Goal: Information Seeking & Learning: Find specific page/section

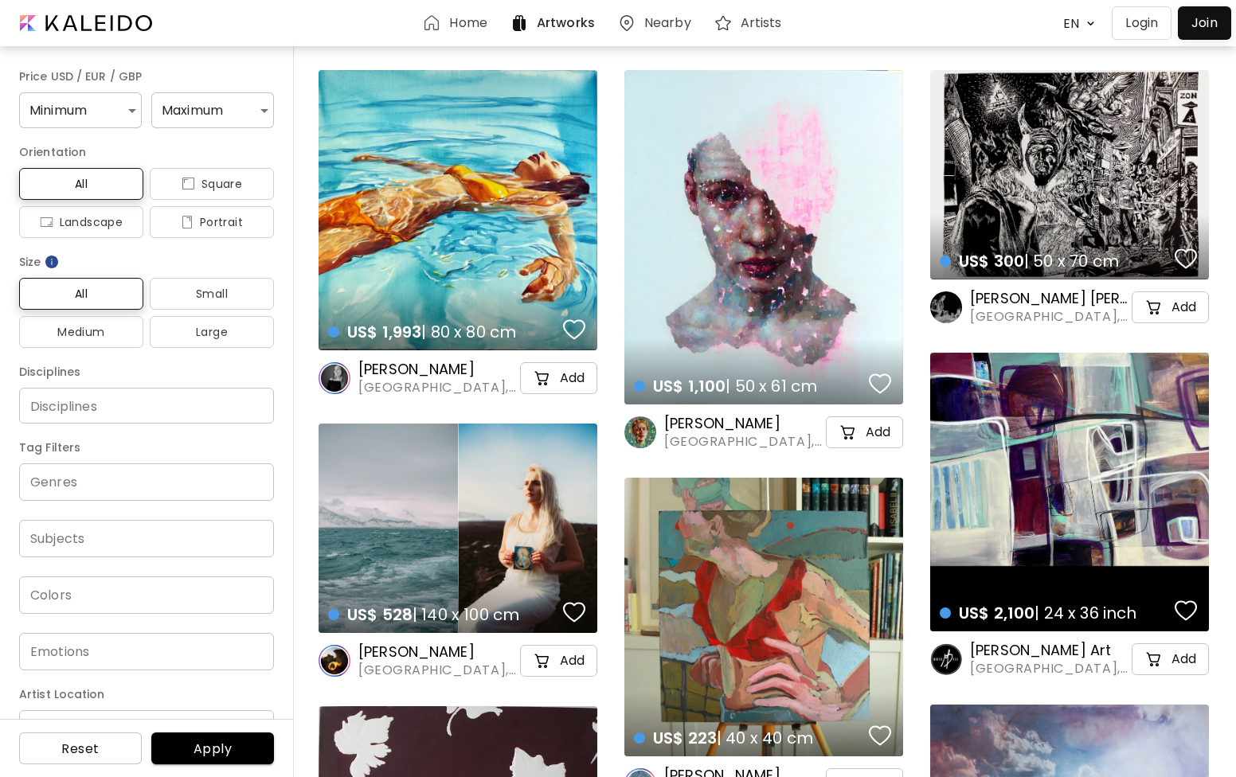
click at [458, 21] on h6 "Home" at bounding box center [467, 23] width 37 height 13
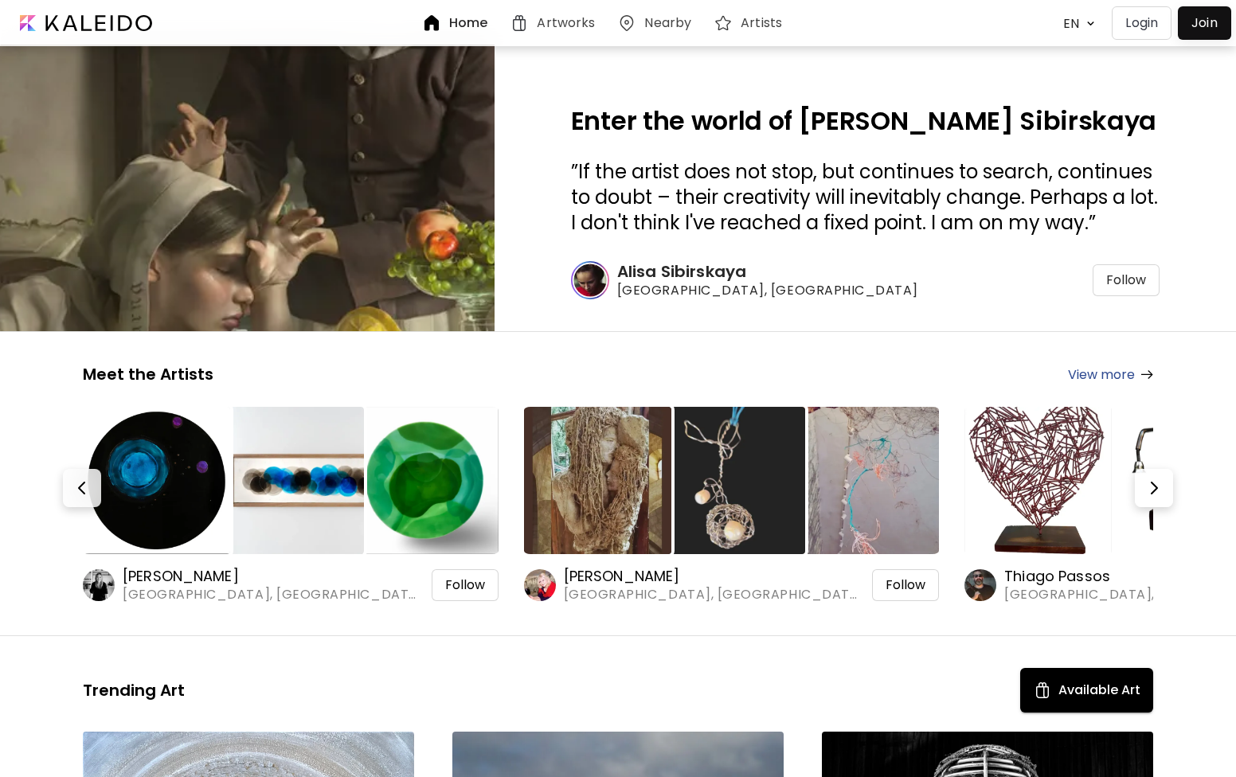
click at [742, 22] on h6 "Artists" at bounding box center [761, 23] width 41 height 13
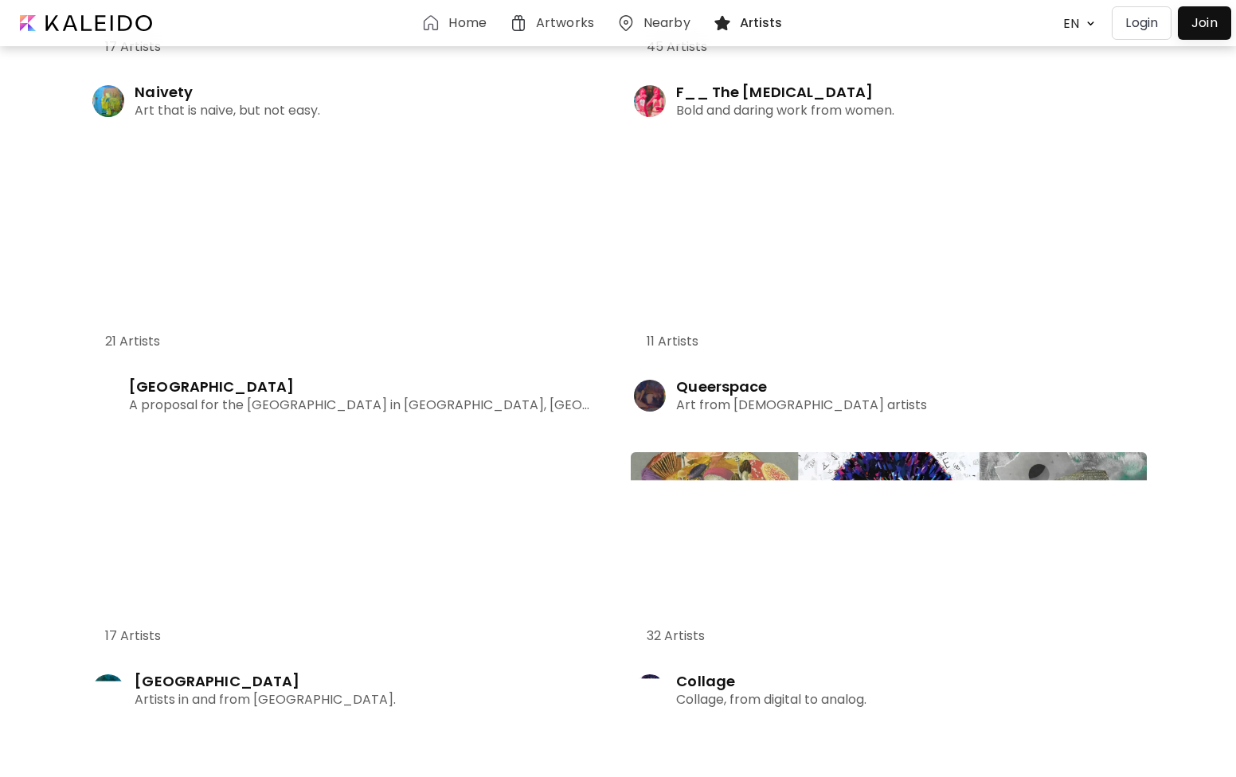
scroll to position [1318, 0]
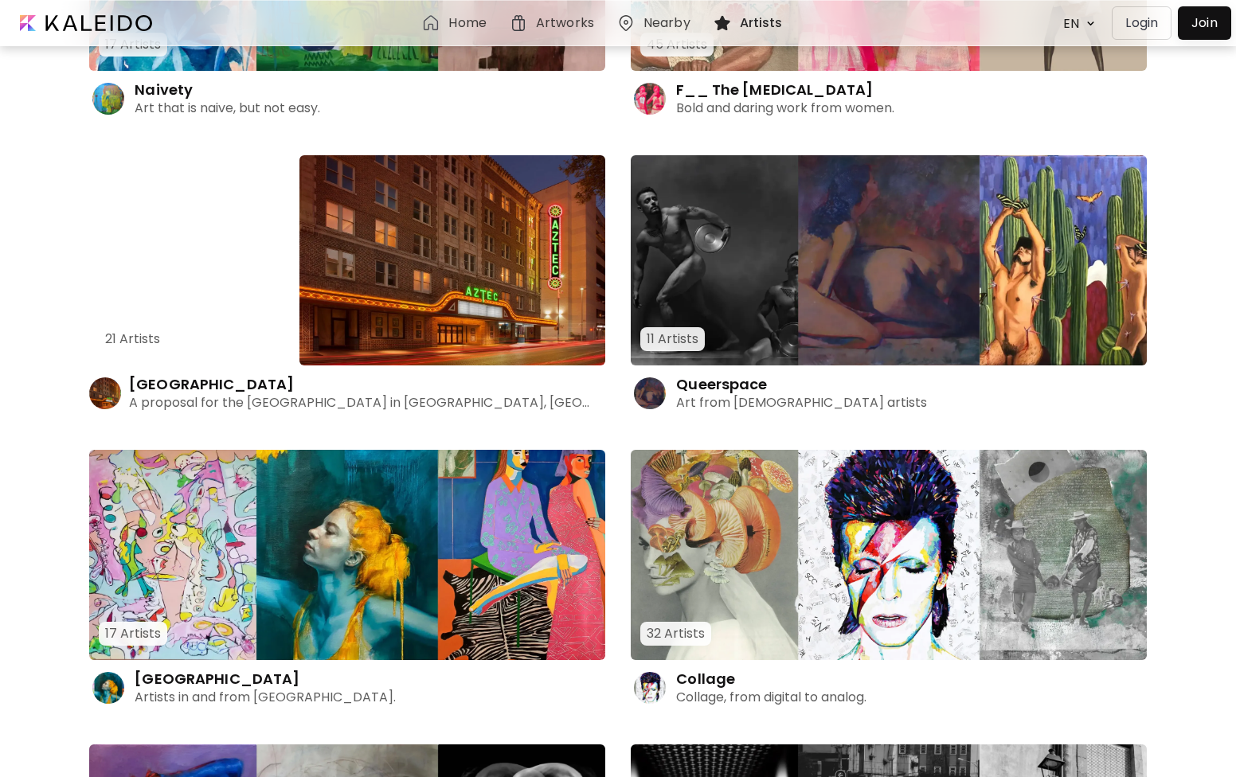
click at [498, 301] on img at bounding box center [452, 260] width 306 height 210
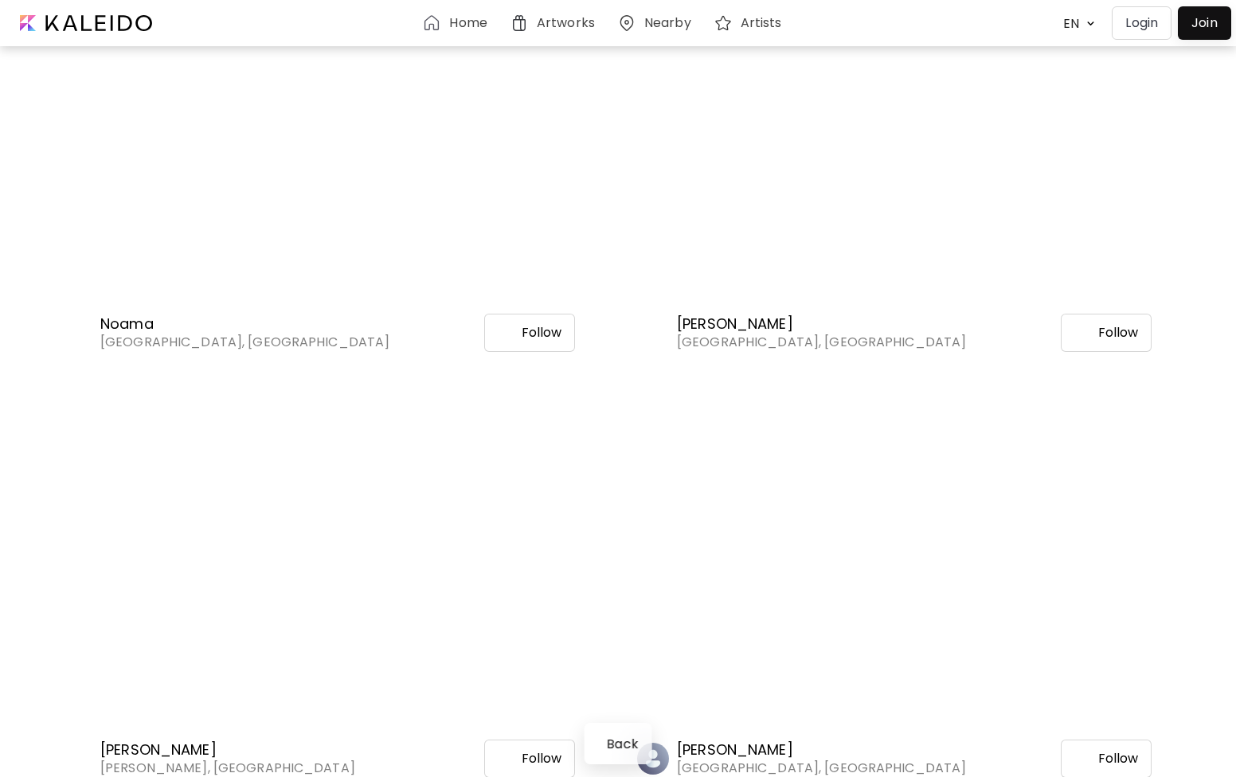
scroll to position [4048, 0]
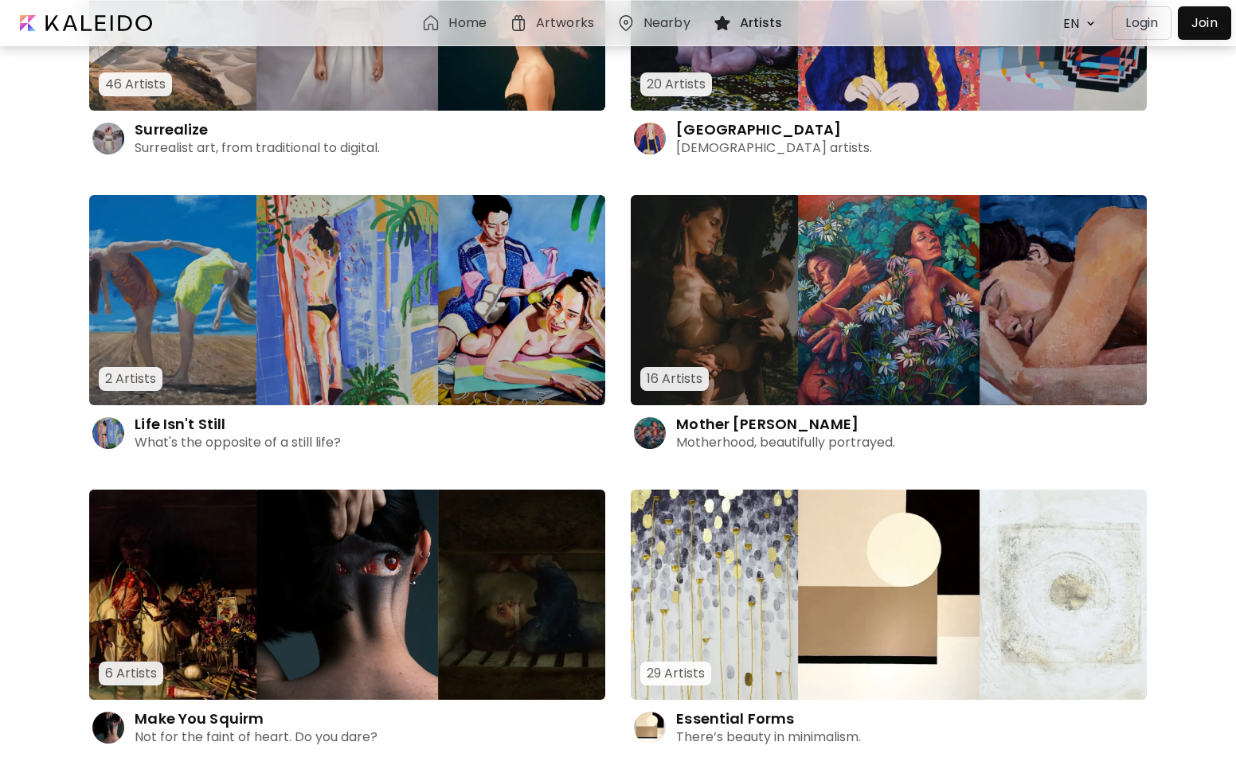
scroll to position [8659, 0]
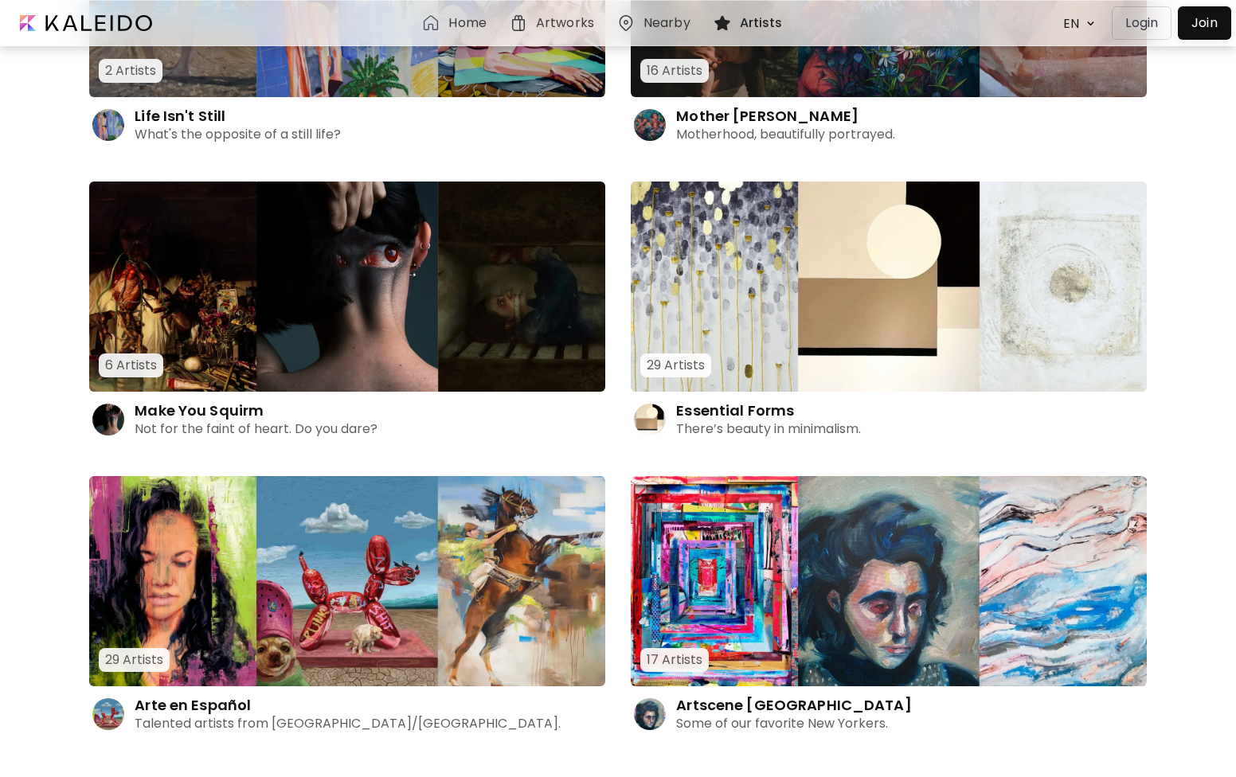
click at [448, 31] on div "Home" at bounding box center [456, 23] width 71 height 19
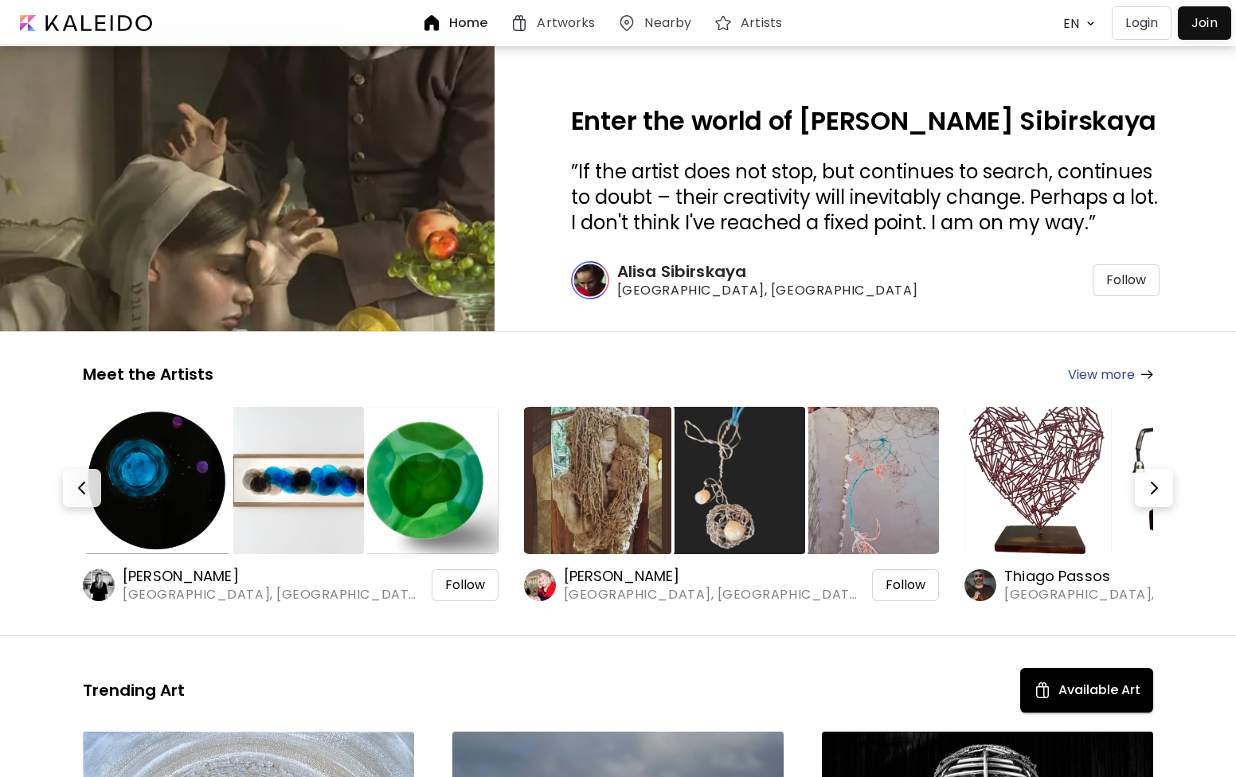
click at [1137, 26] on p "Login" at bounding box center [1141, 23] width 33 height 19
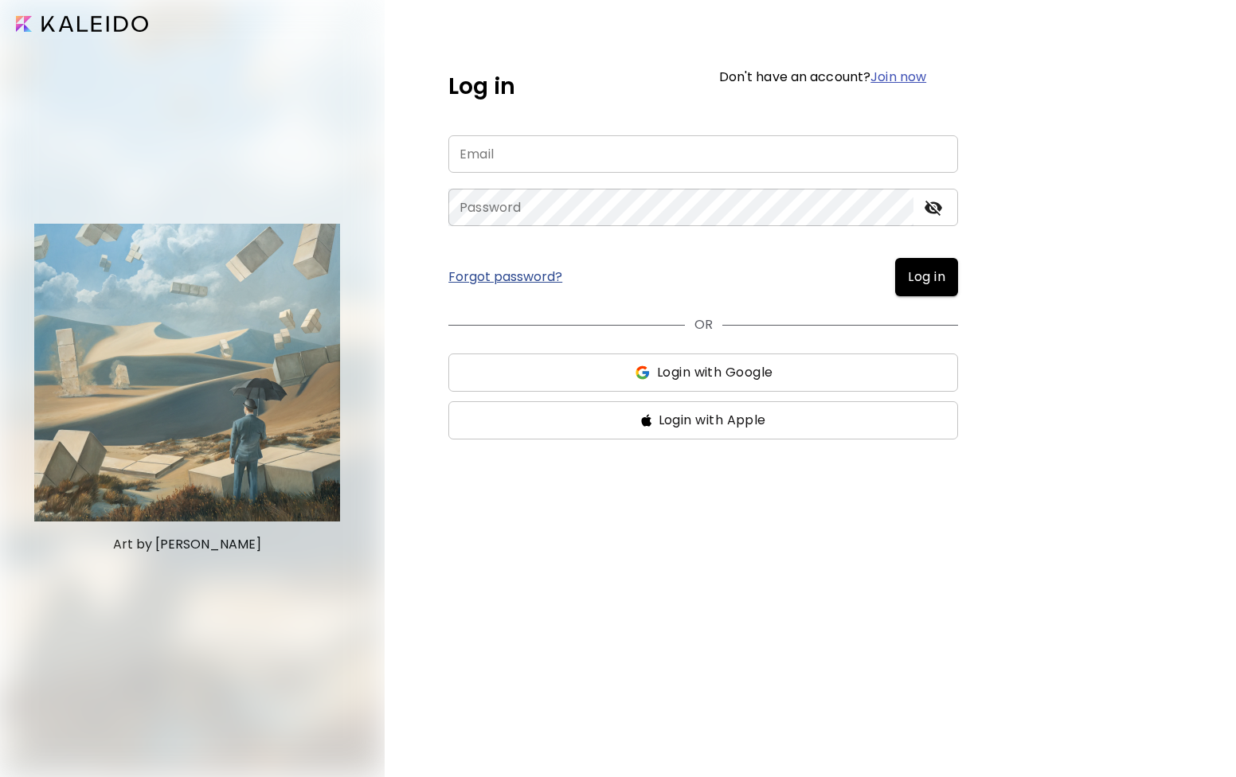
type input "**********"
click at [937, 206] on icon "toggle password visibility" at bounding box center [934, 208] width 18 height 15
click at [926, 264] on button "Log in" at bounding box center [926, 277] width 63 height 38
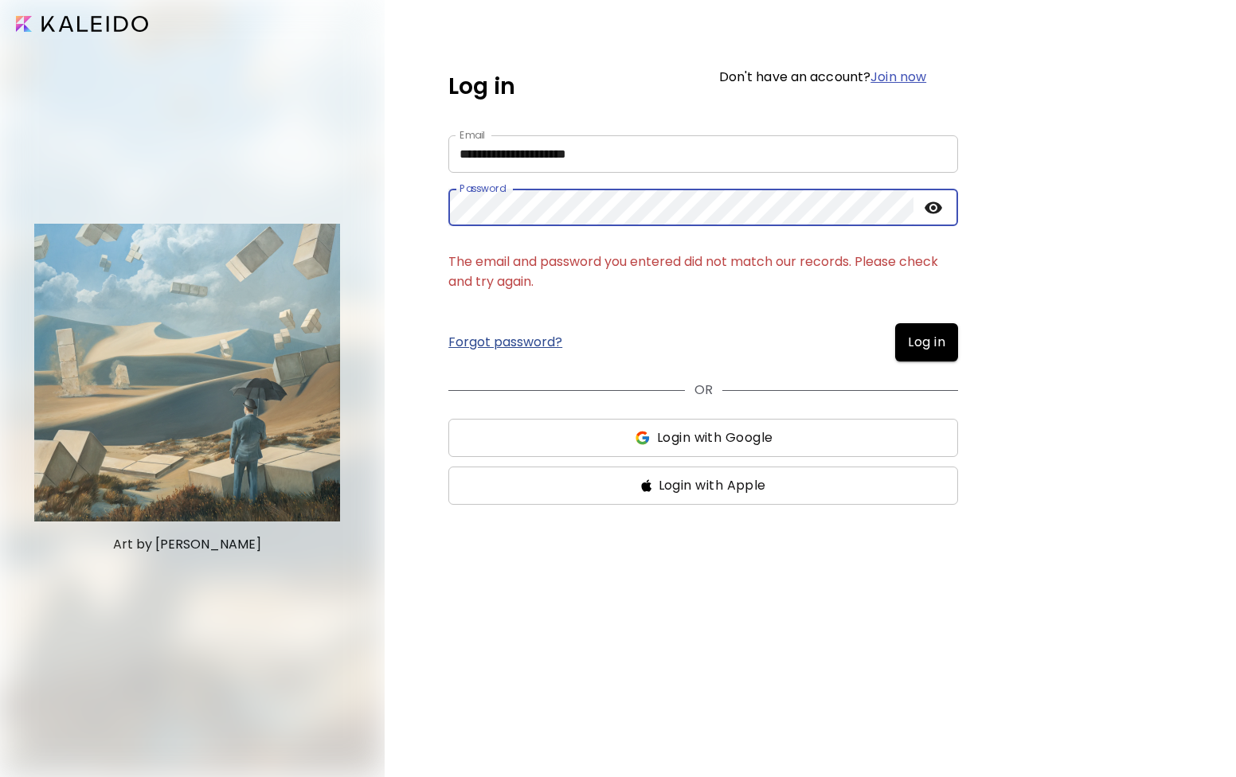
click at [895, 323] on button "Log in" at bounding box center [926, 342] width 63 height 38
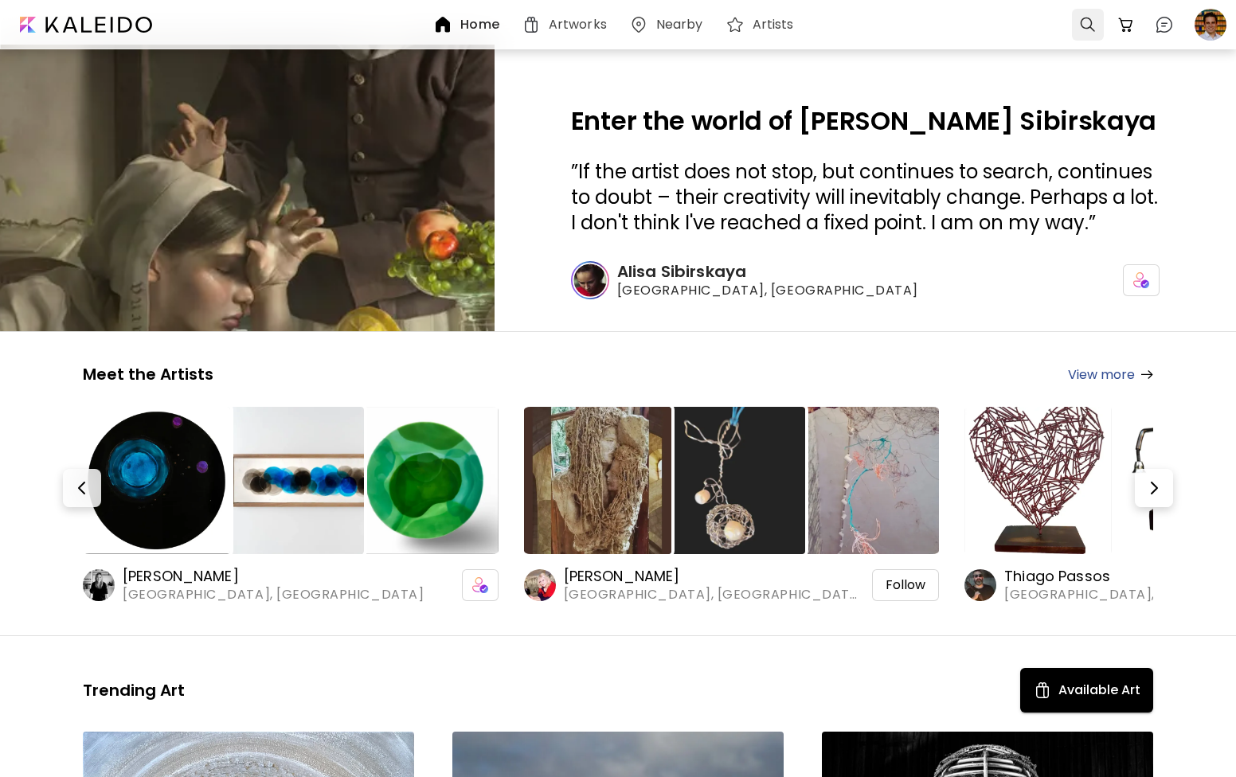
click at [1079, 22] on div at bounding box center [1088, 25] width 32 height 32
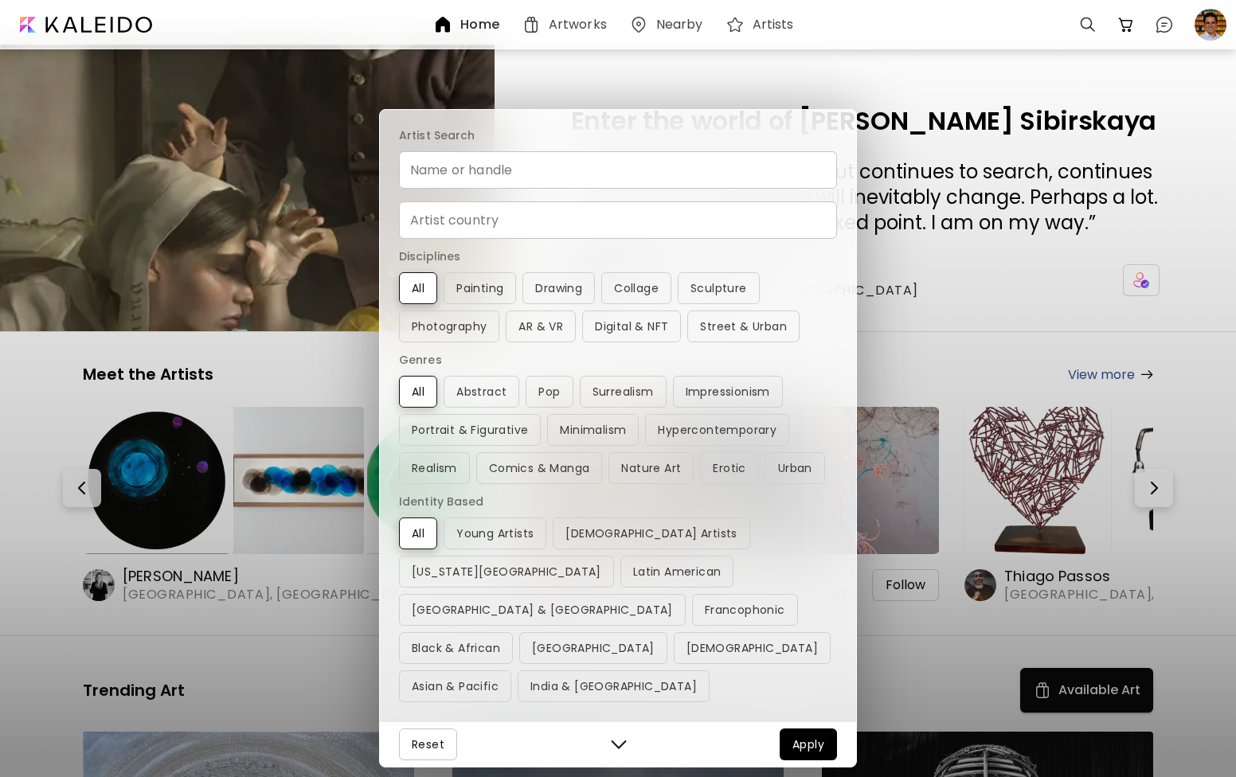
click at [554, 189] on input "Name or handle" at bounding box center [618, 169] width 438 height 37
click at [803, 739] on span "Apply" at bounding box center [808, 744] width 32 height 19
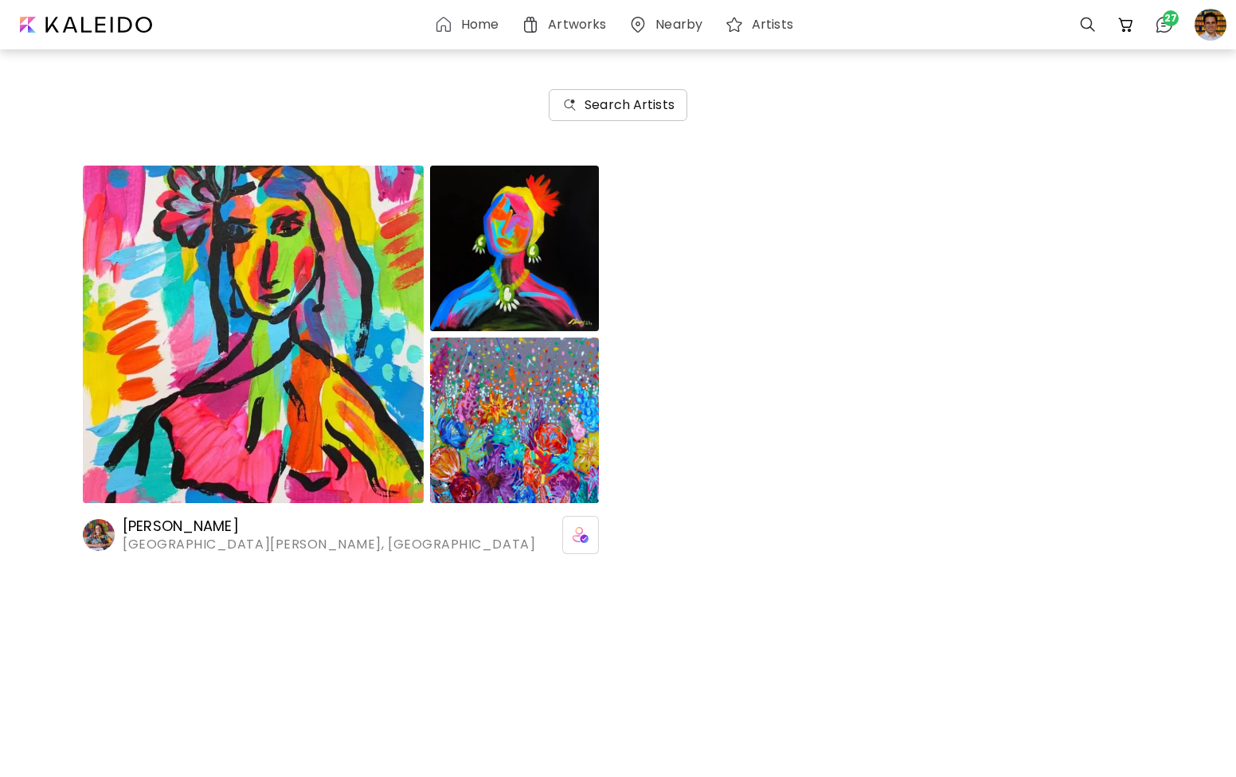
click at [641, 101] on h6 "Search Artists" at bounding box center [630, 105] width 90 height 19
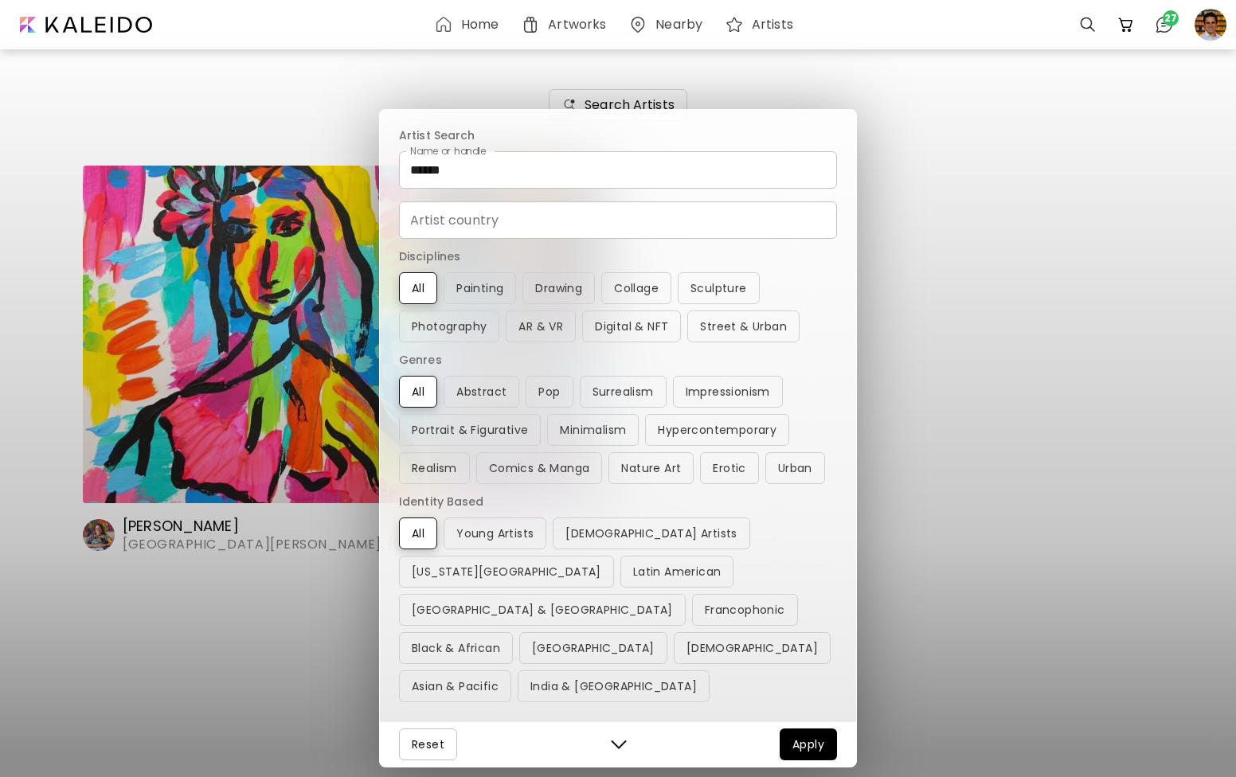
click at [447, 189] on input "******" at bounding box center [618, 169] width 438 height 37
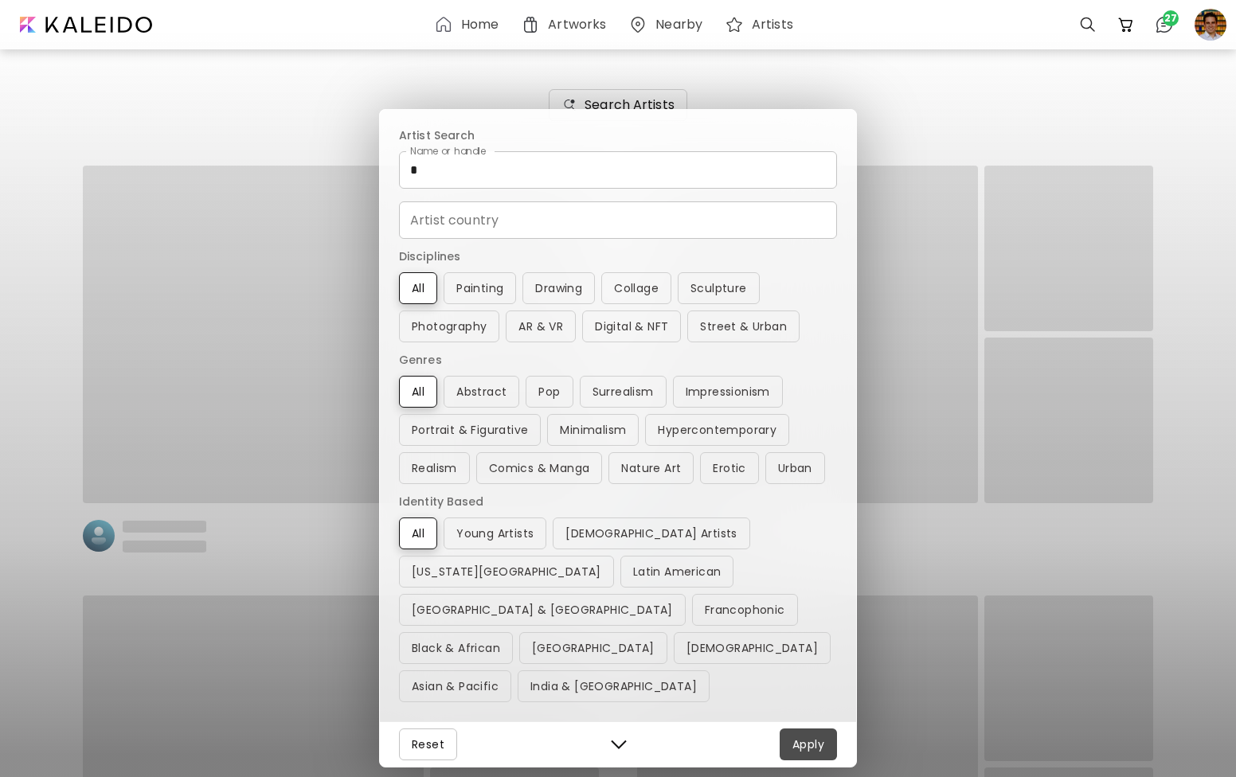
click at [804, 741] on span "Apply" at bounding box center [808, 744] width 32 height 19
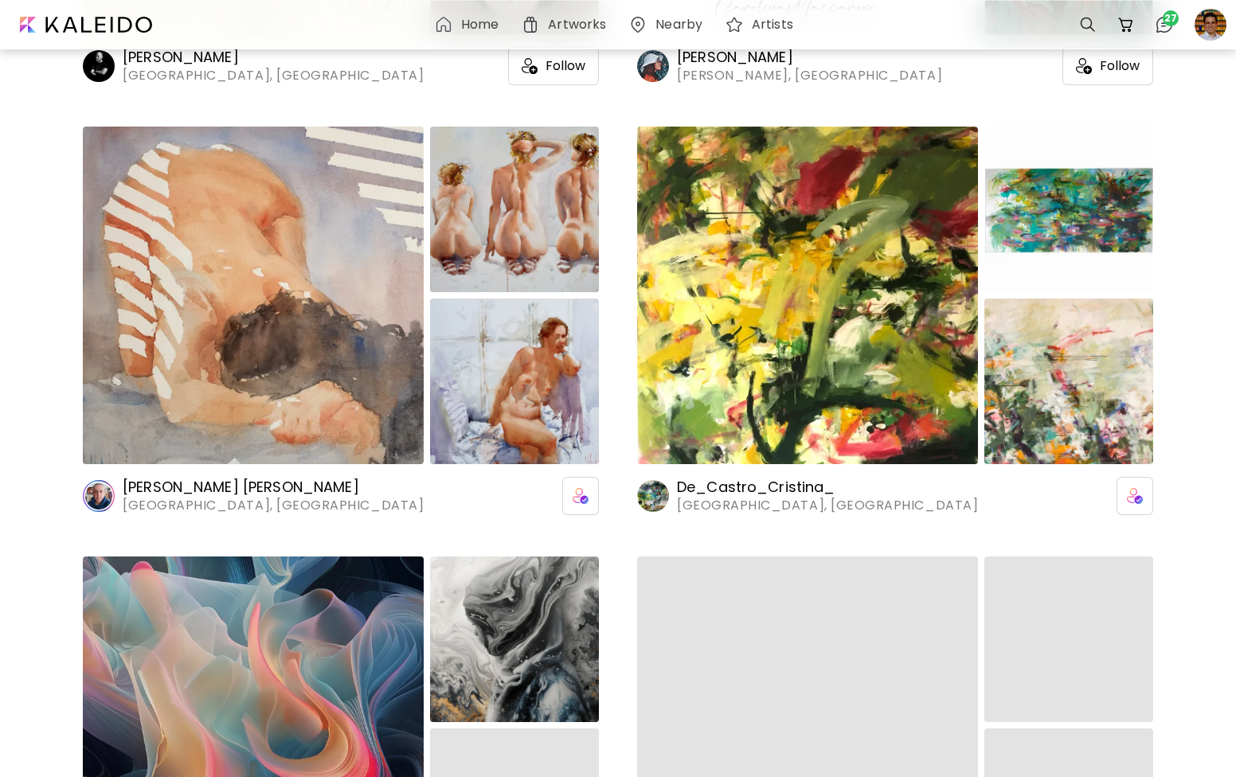
scroll to position [13923, 0]
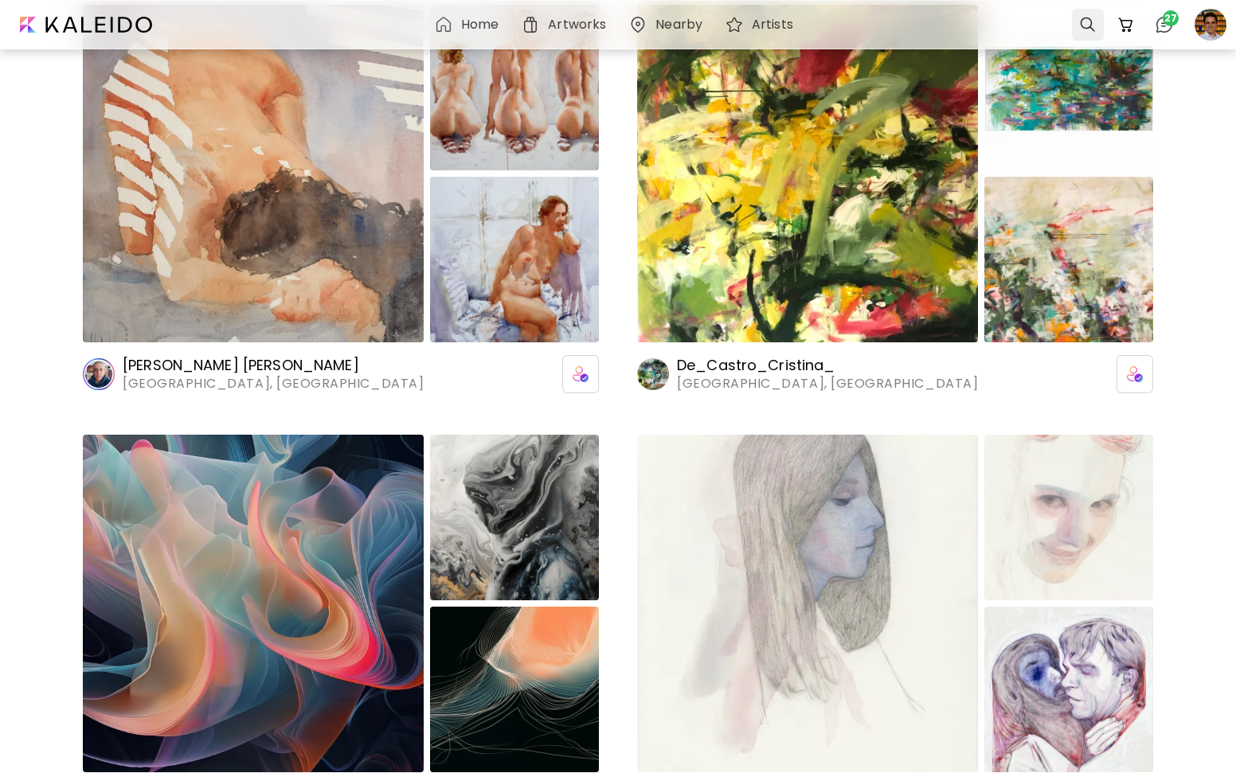
click at [1089, 22] on div at bounding box center [1088, 25] width 32 height 32
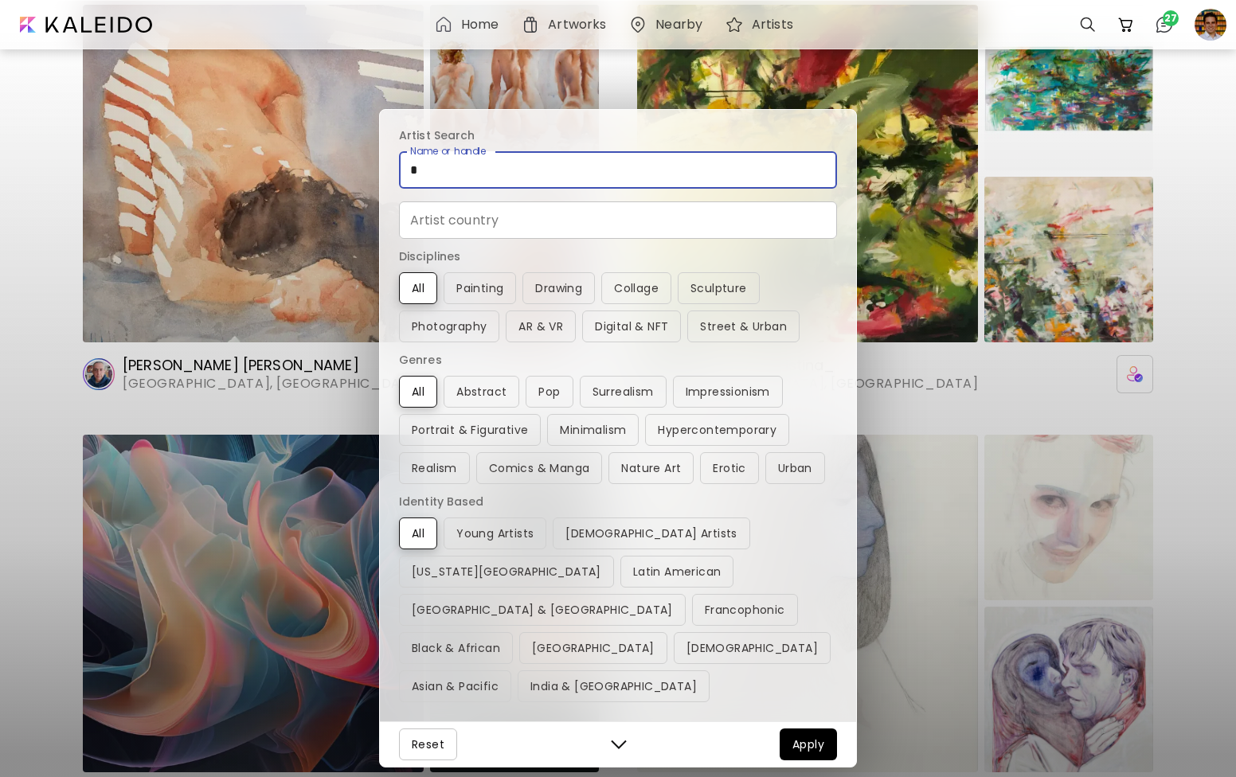
click at [458, 189] on input "*" at bounding box center [618, 169] width 438 height 37
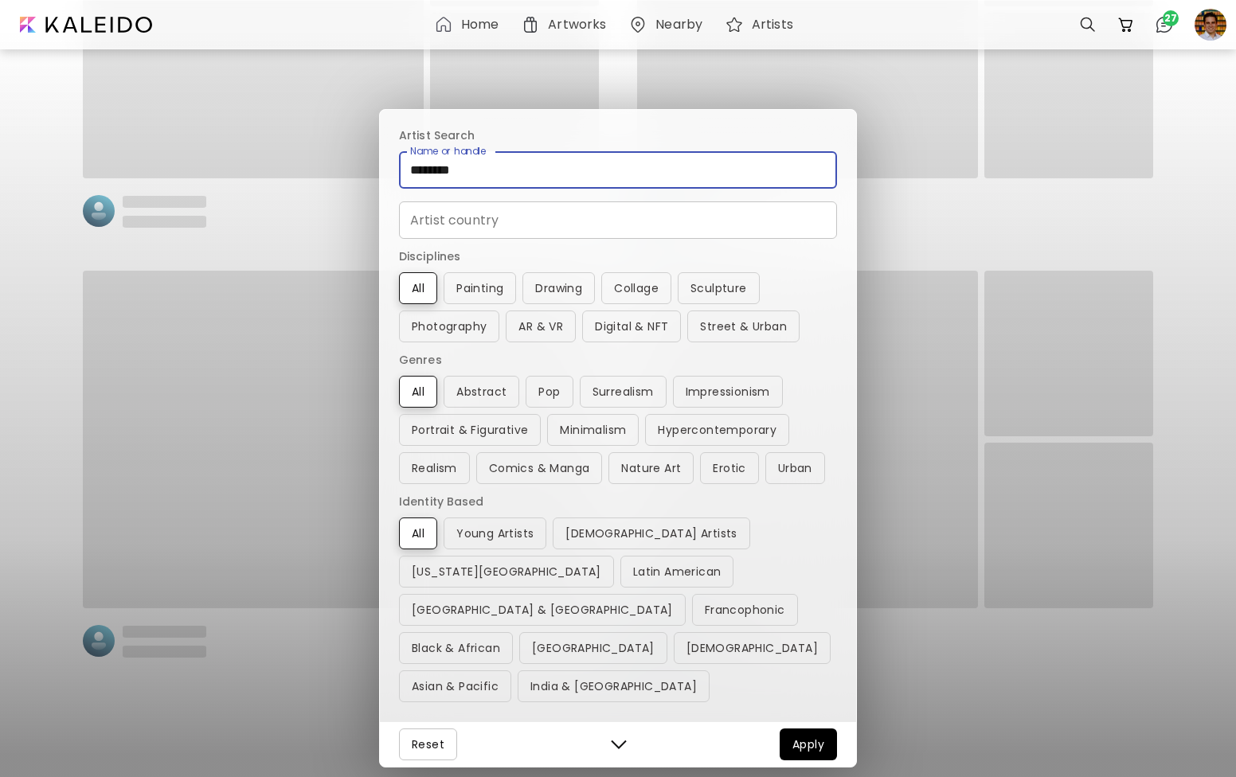
scroll to position [1615, 0]
type input "********"
click at [805, 743] on span "Apply" at bounding box center [808, 744] width 32 height 19
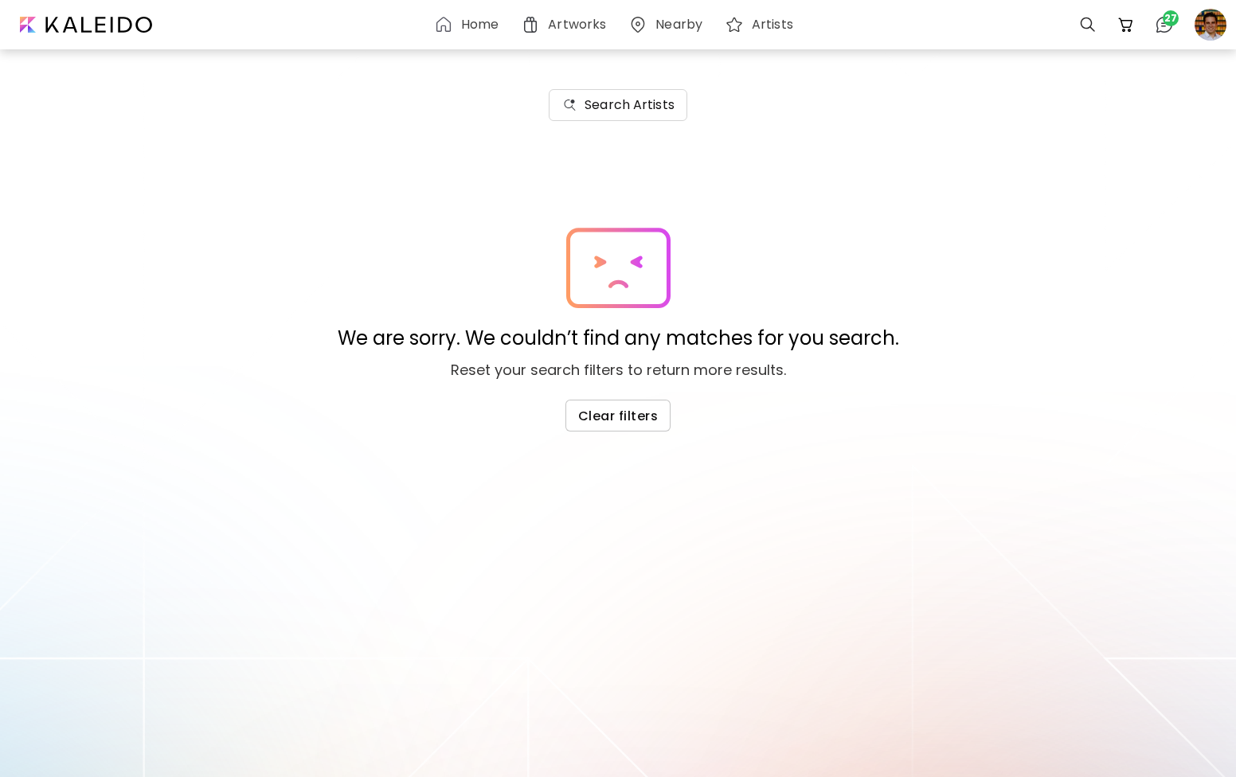
scroll to position [0, 0]
click at [644, 106] on h6 "Search Artists" at bounding box center [630, 105] width 90 height 19
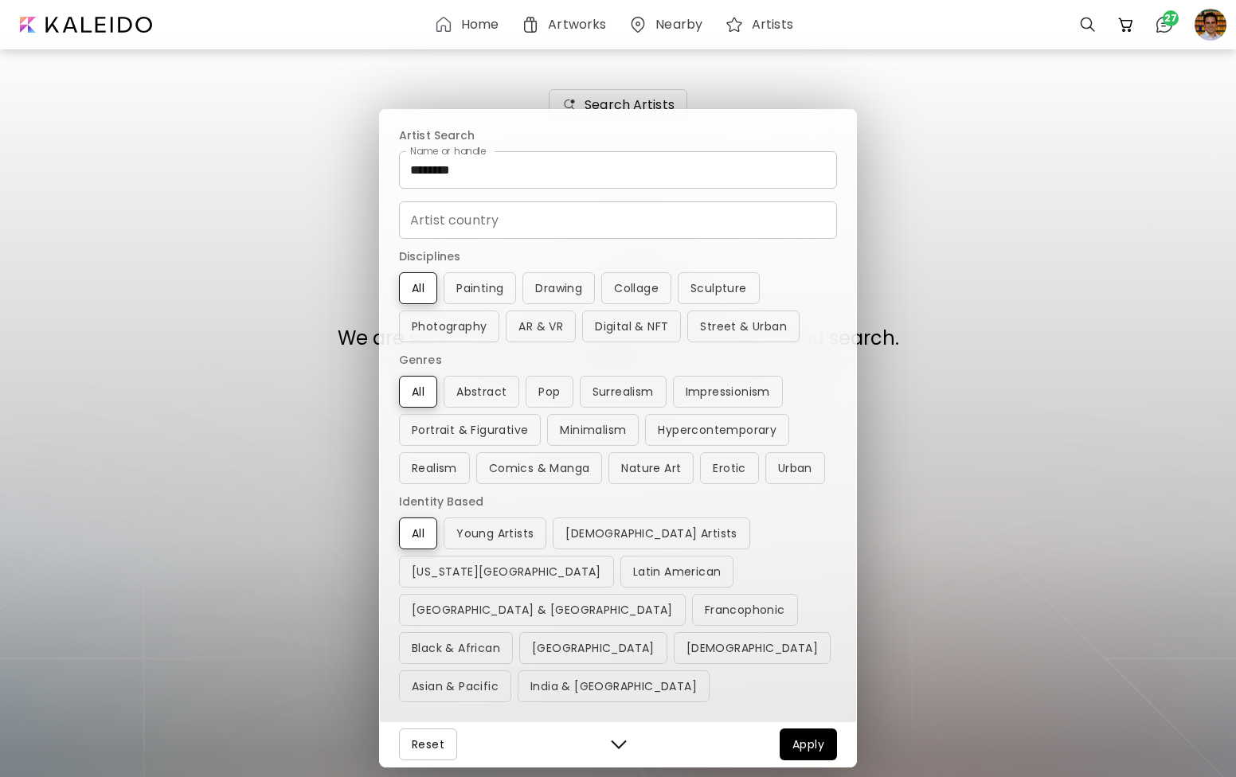
click at [464, 189] on input "********" at bounding box center [618, 169] width 438 height 37
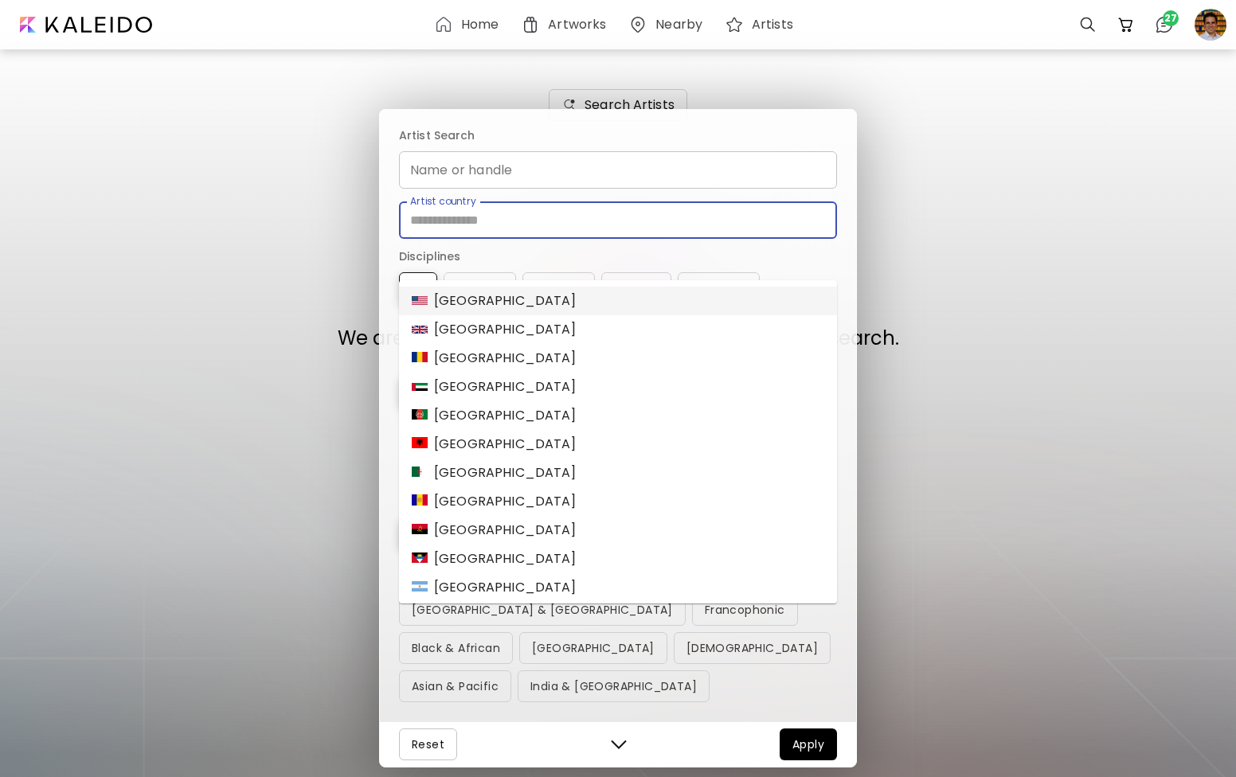
click at [507, 239] on input "Artist country" at bounding box center [618, 220] width 438 height 37
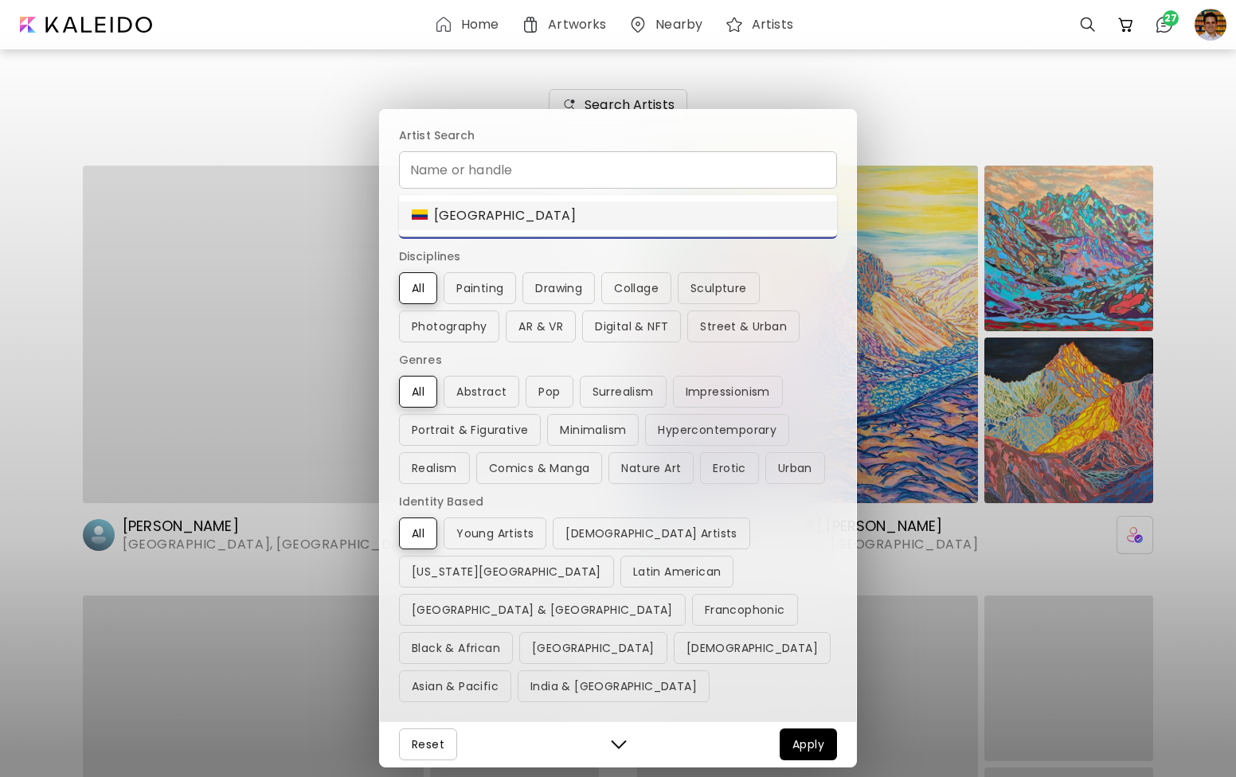
click at [483, 213] on div "[GEOGRAPHIC_DATA]" at bounding box center [494, 215] width 165 height 19
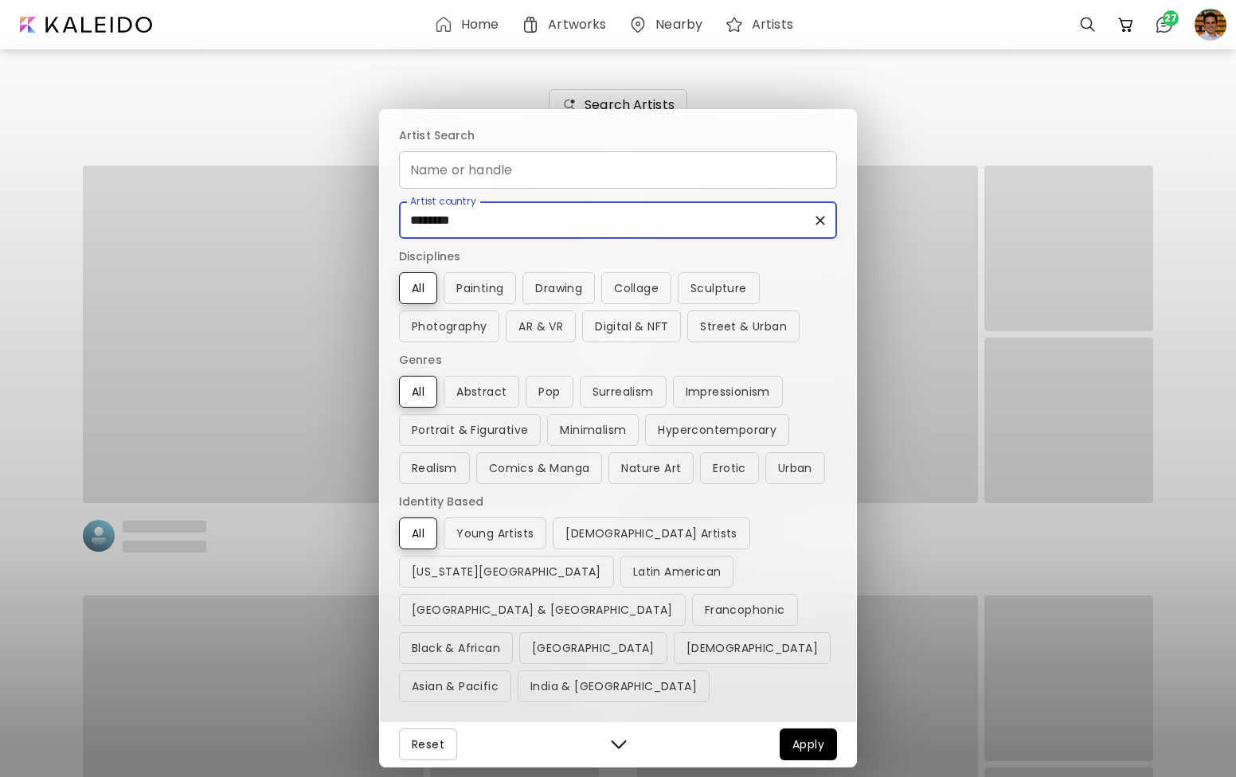
type input "********"
click at [814, 744] on span "Apply" at bounding box center [808, 744] width 32 height 19
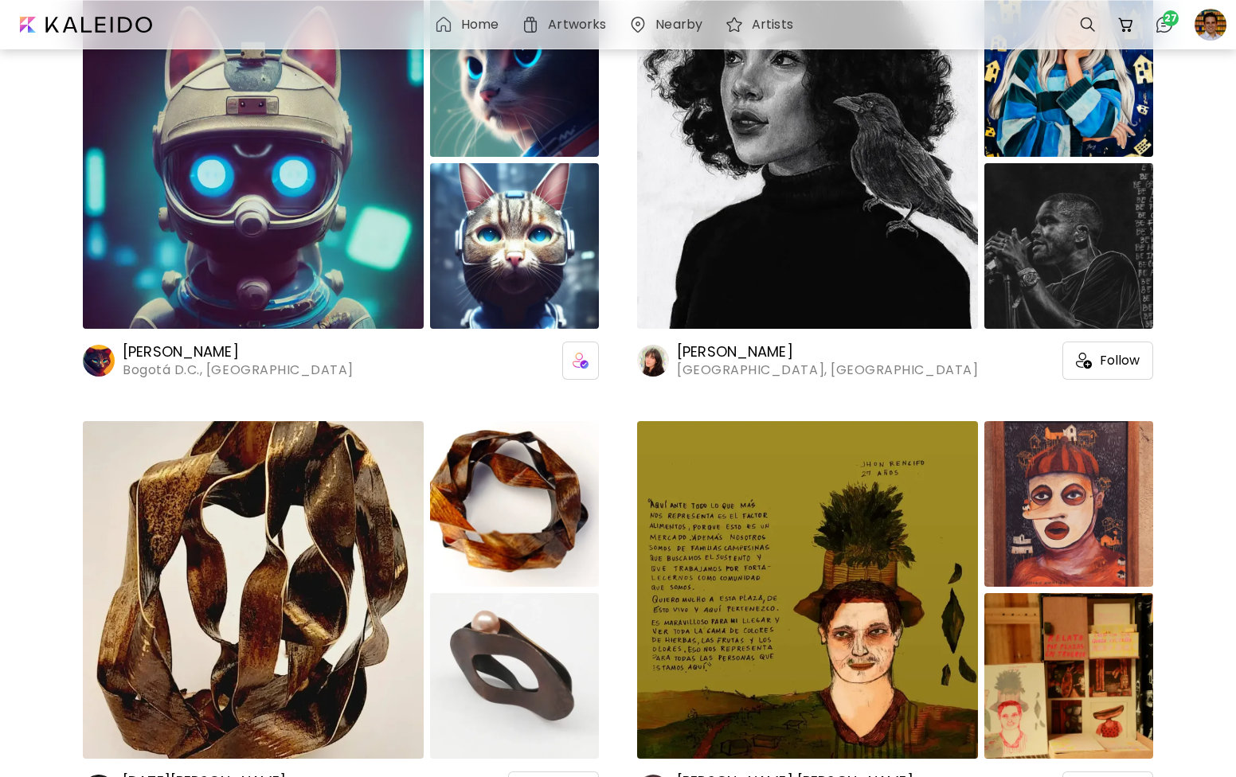
scroll to position [14677, 0]
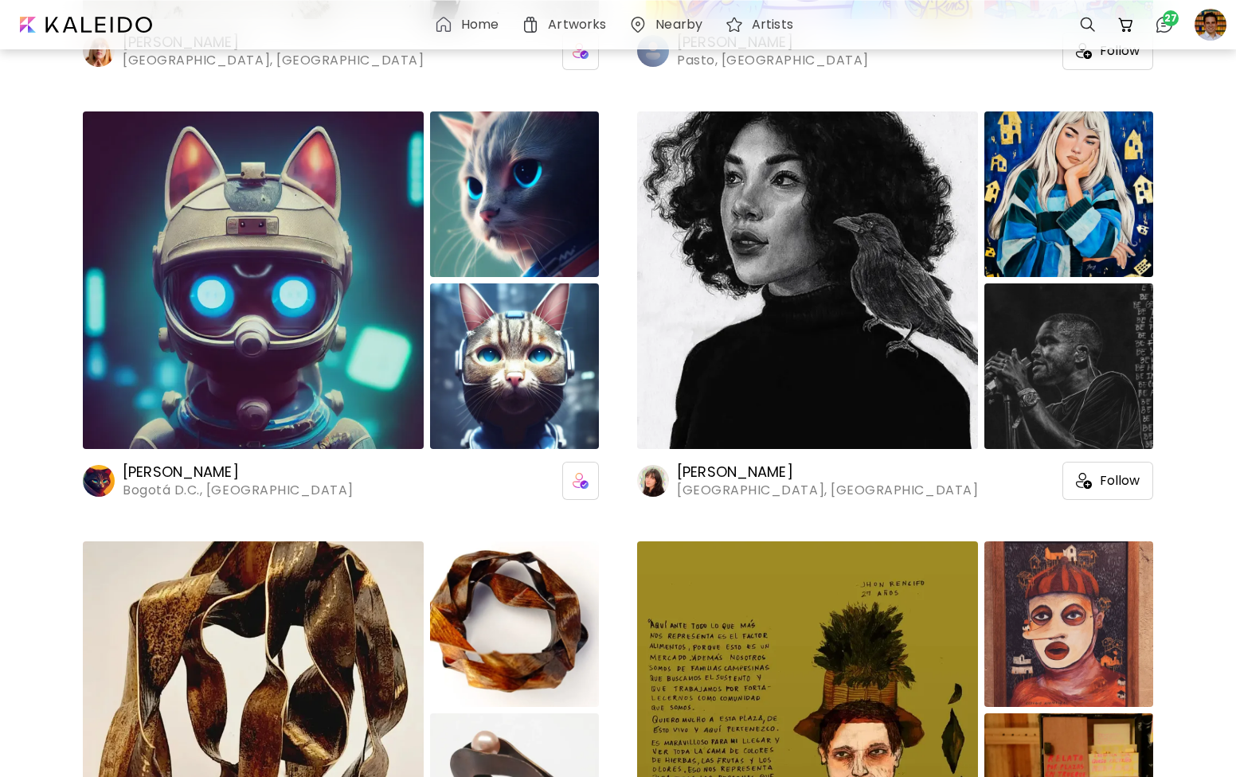
click at [295, 339] on img at bounding box center [253, 281] width 341 height 338
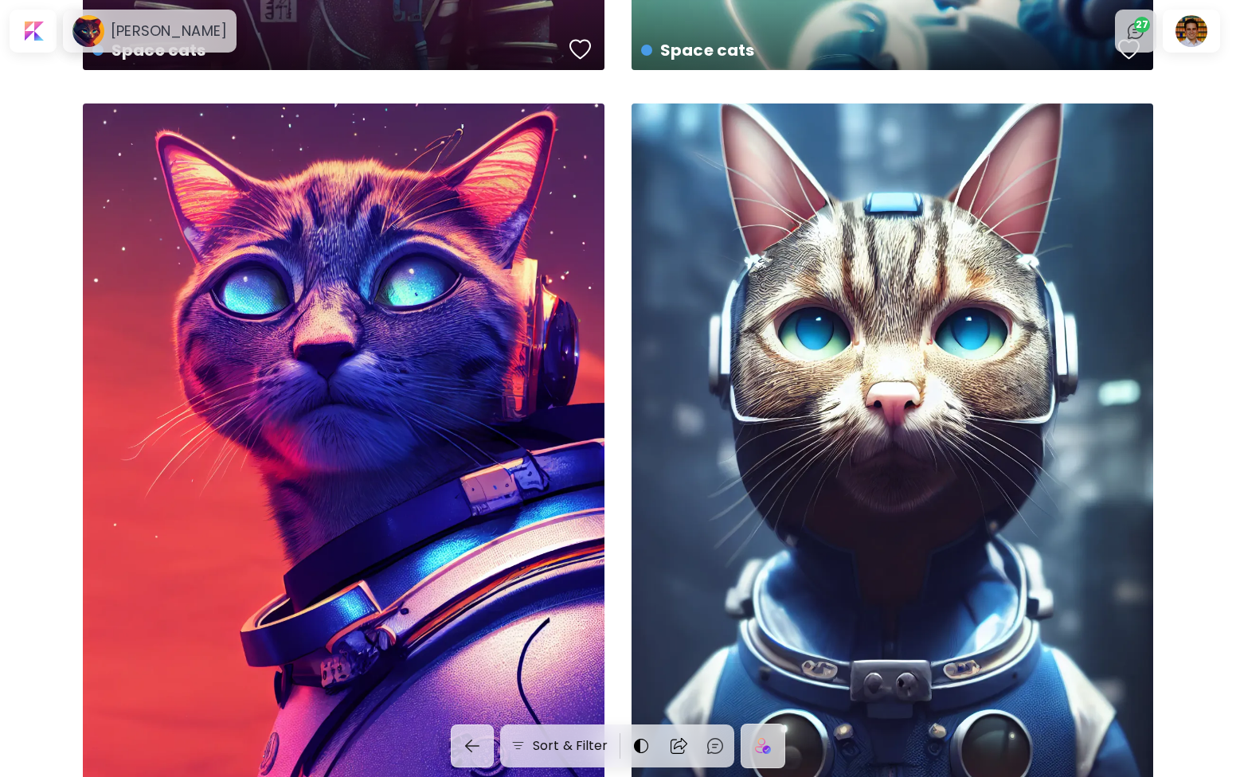
scroll to position [930, 0]
